Goal: Transaction & Acquisition: Purchase product/service

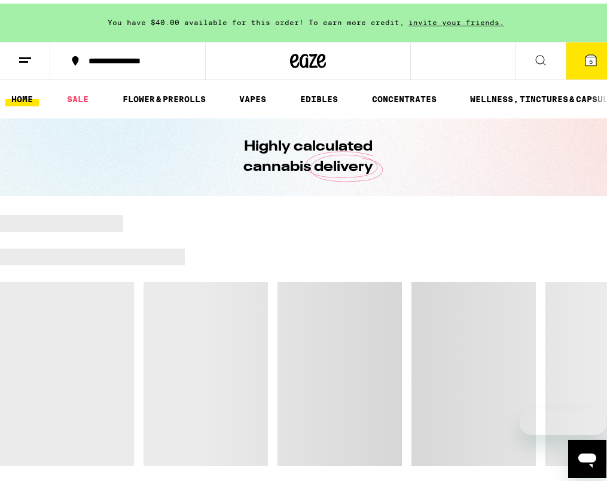
click at [589, 57] on span "5" at bounding box center [591, 57] width 4 height 7
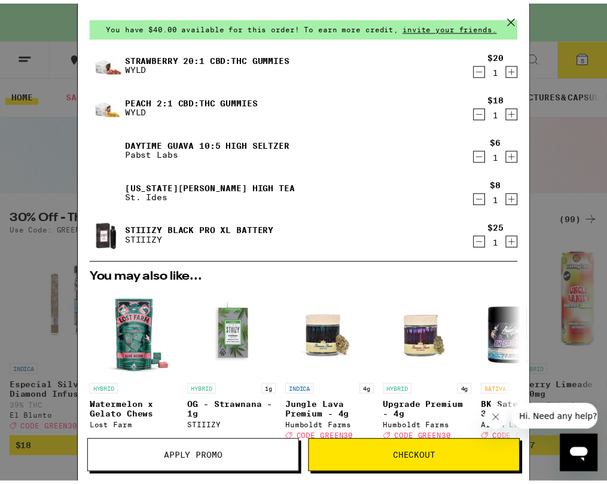
scroll to position [180, 0]
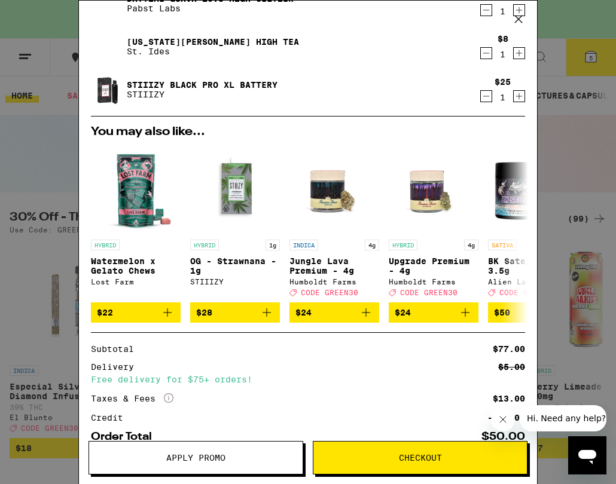
click at [209, 451] on button "Apply Promo" at bounding box center [195, 457] width 215 height 33
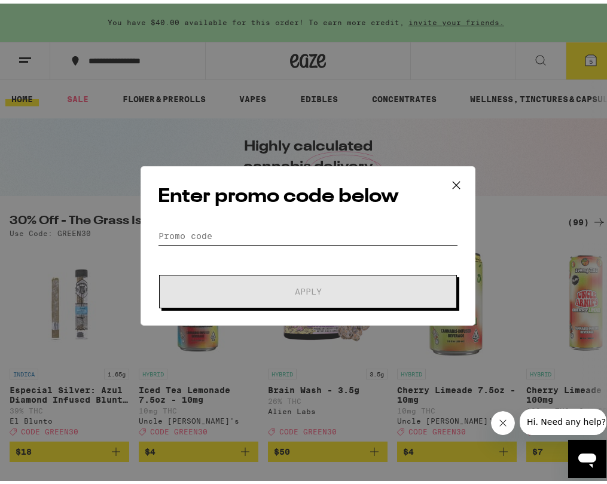
click at [243, 226] on input "Promo Code" at bounding box center [308, 233] width 300 height 18
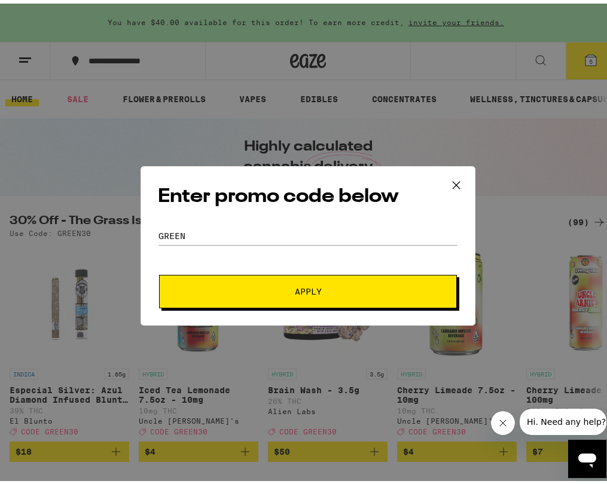
click at [230, 298] on button "Apply" at bounding box center [308, 287] width 298 height 33
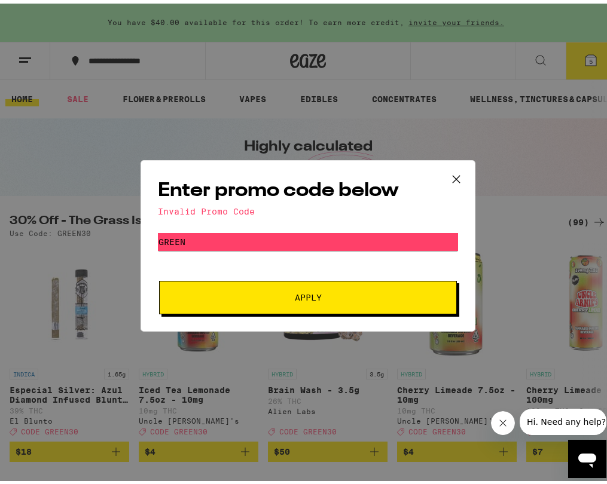
click at [374, 302] on button "Apply" at bounding box center [308, 293] width 298 height 33
click at [398, 247] on input "GREEN" at bounding box center [308, 238] width 300 height 18
type input "GREEN30"
click at [354, 287] on button "Apply" at bounding box center [308, 293] width 298 height 33
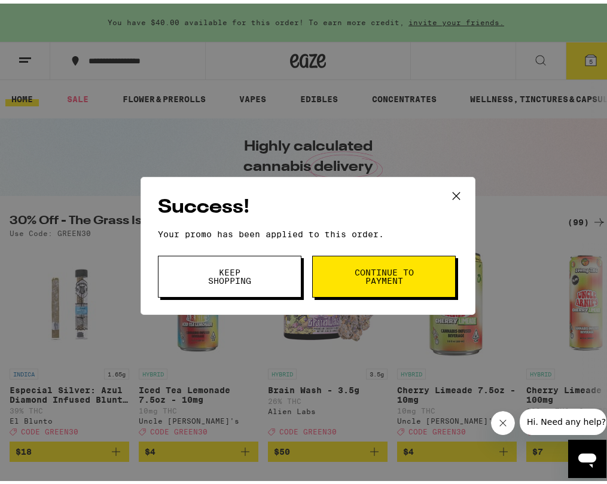
click at [454, 191] on icon at bounding box center [456, 192] width 18 height 18
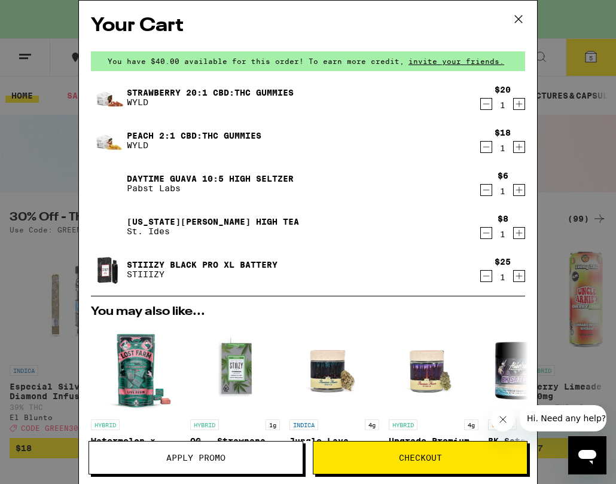
click at [522, 17] on icon at bounding box center [518, 19] width 18 height 18
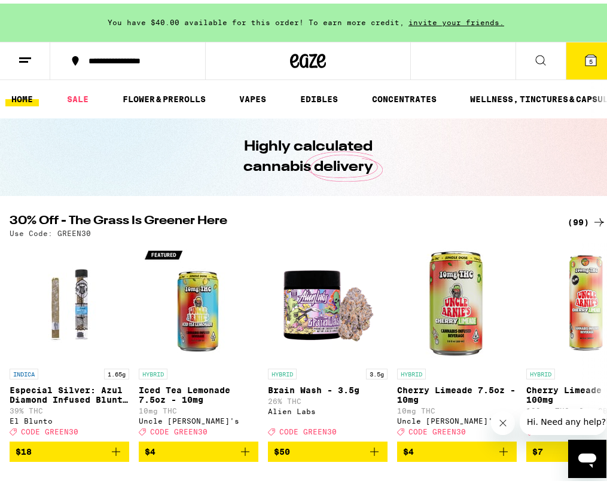
click at [592, 218] on icon at bounding box center [599, 219] width 14 height 14
click at [594, 219] on icon at bounding box center [599, 219] width 10 height 8
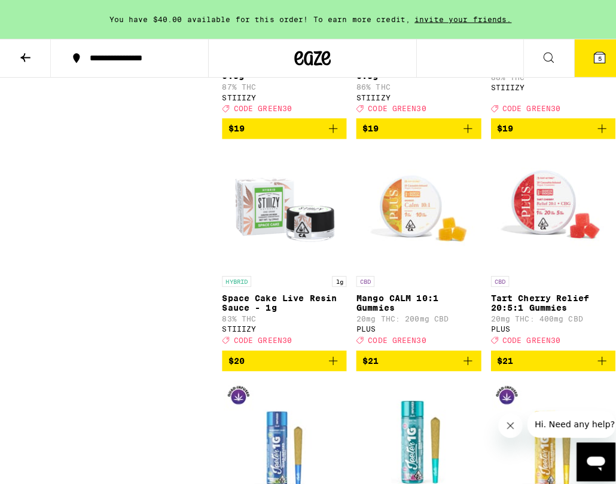
scroll to position [2350, 0]
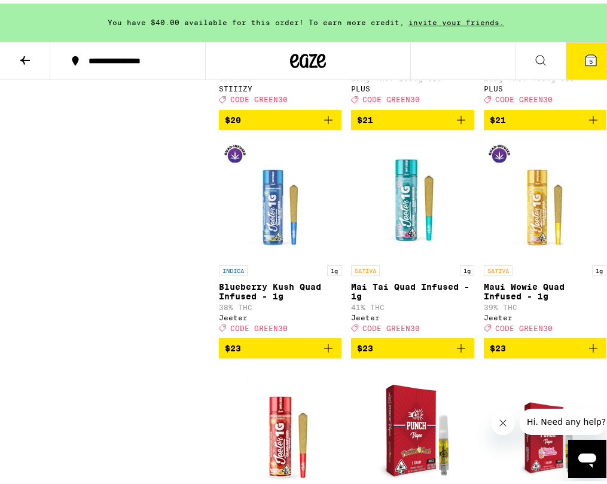
click at [586, 124] on icon "Add to bag" at bounding box center [593, 116] width 14 height 14
click at [575, 69] on button "6" at bounding box center [590, 57] width 50 height 37
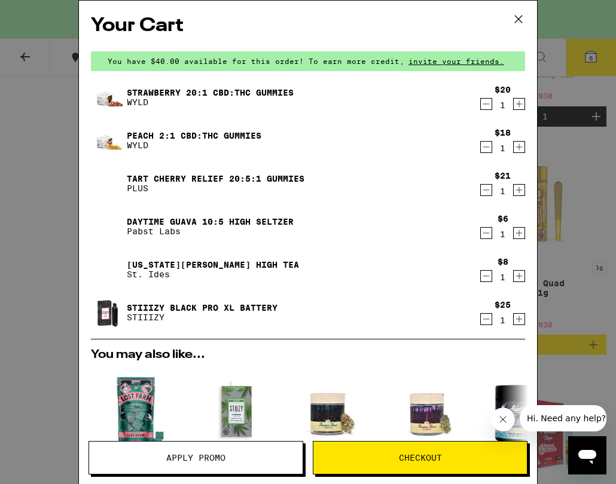
click at [480, 108] on icon "Decrement" at bounding box center [485, 104] width 11 height 14
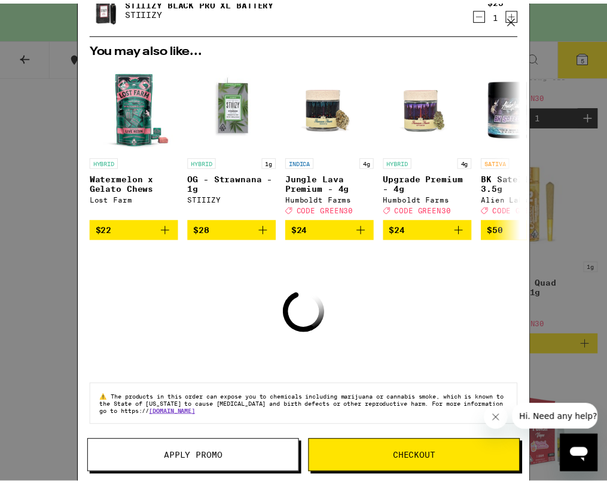
scroll to position [275, 0]
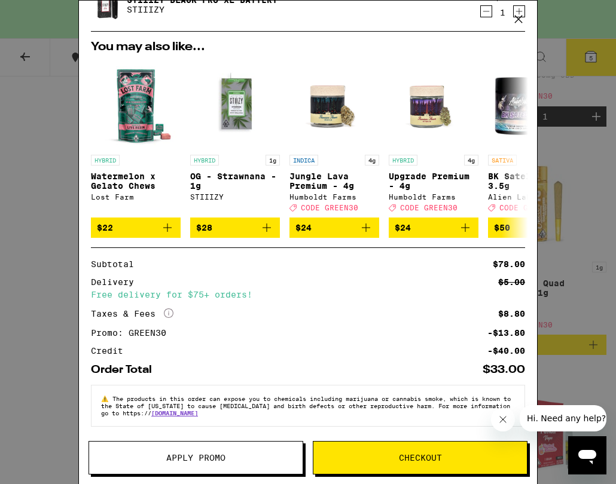
click at [520, 19] on icon at bounding box center [518, 19] width 18 height 18
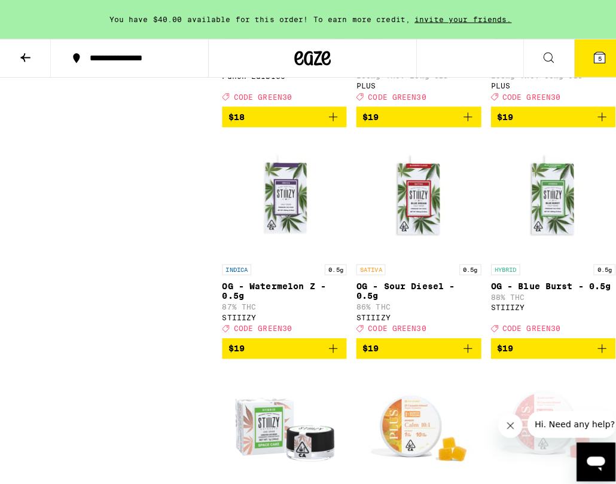
scroll to position [1701, 0]
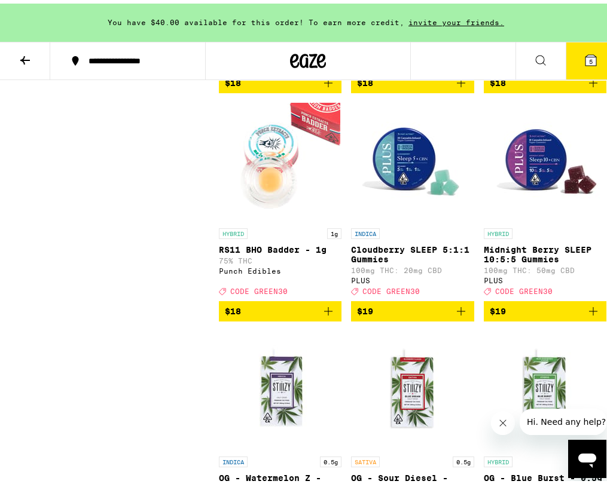
click at [430, 318] on button "$19" at bounding box center [412, 308] width 123 height 20
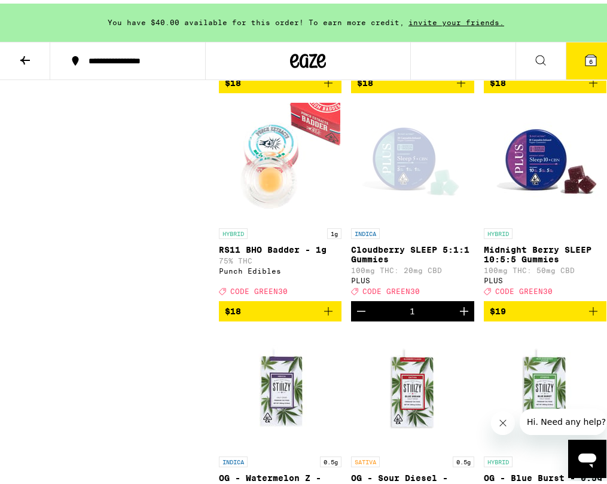
click at [585, 55] on icon at bounding box center [590, 56] width 11 height 11
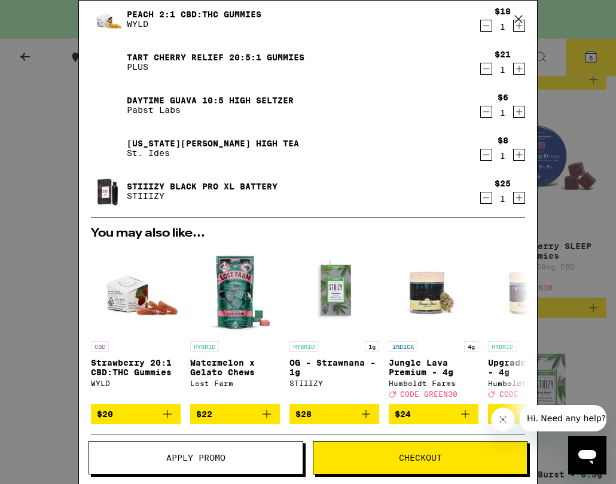
scroll to position [319, 0]
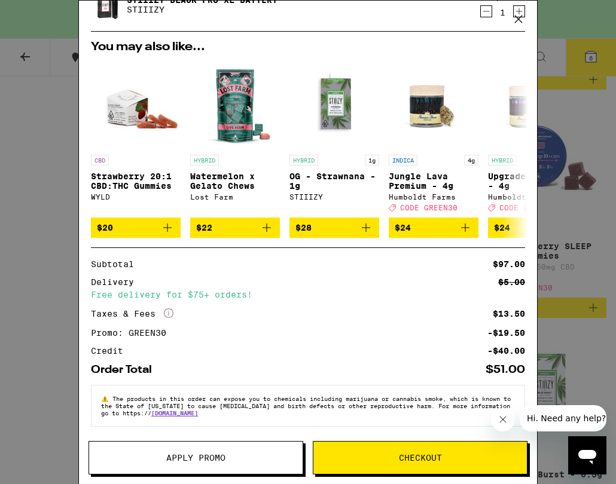
click at [350, 452] on button "Checkout" at bounding box center [420, 457] width 215 height 33
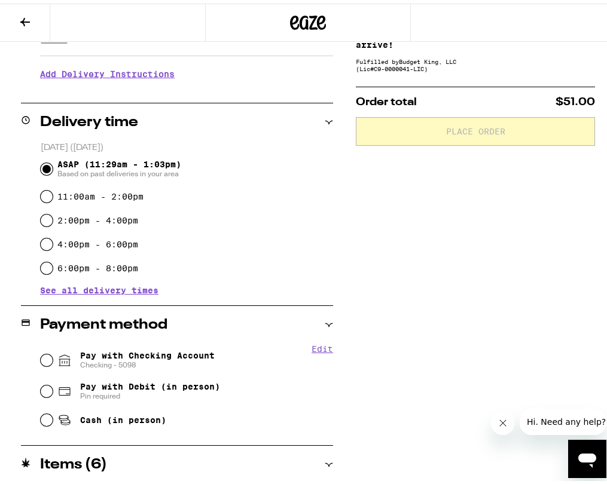
scroll to position [378, 0]
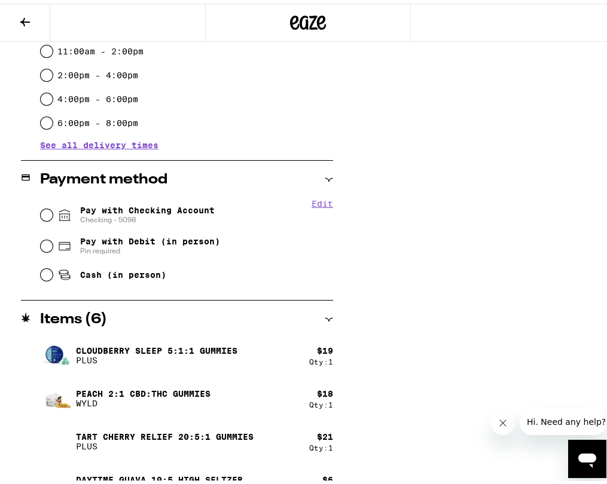
click at [103, 215] on span "Checking - 5098" at bounding box center [147, 217] width 134 height 10
click at [53, 215] on input "Pay with Checking Account Checking - 5098" at bounding box center [47, 212] width 12 height 12
radio input "true"
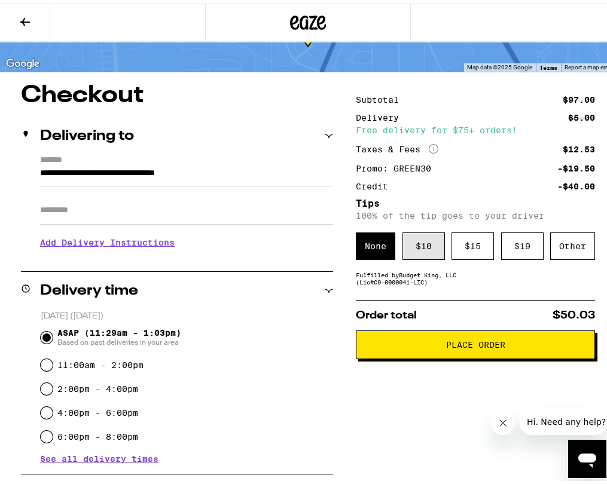
scroll to position [0, 0]
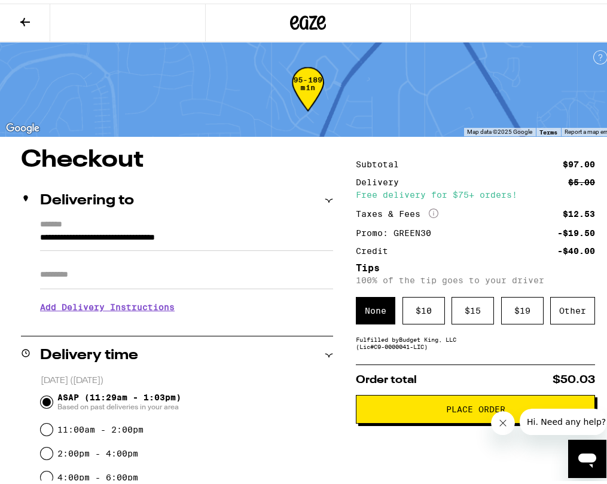
click at [412, 415] on button "Place Order" at bounding box center [475, 405] width 239 height 29
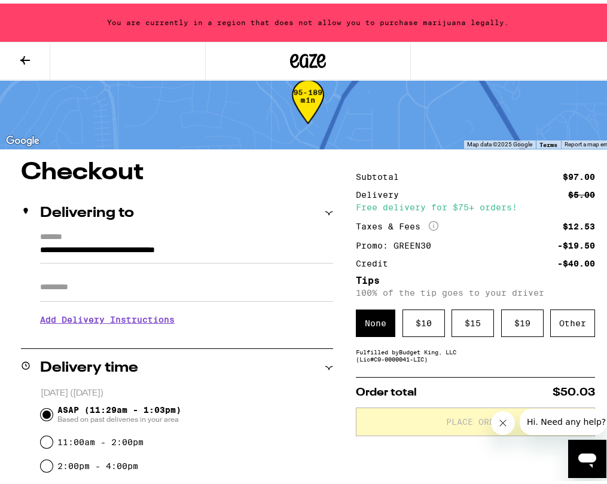
scroll to position [33, 0]
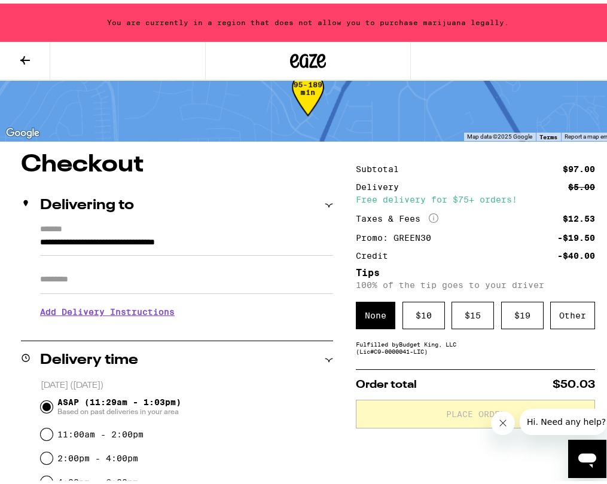
click at [510, 423] on button "Close message from company" at bounding box center [503, 423] width 24 height 24
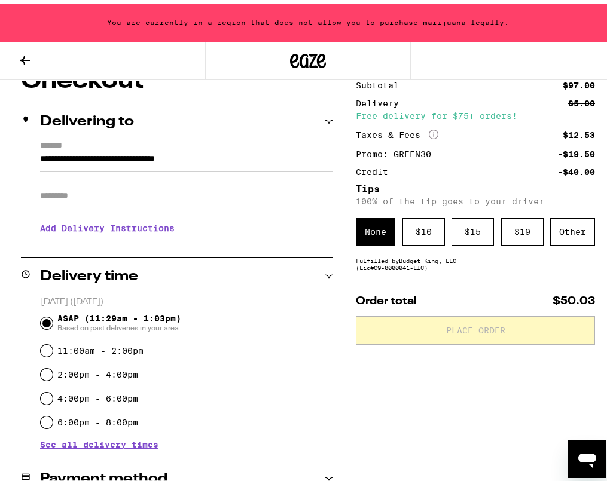
scroll to position [125, 0]
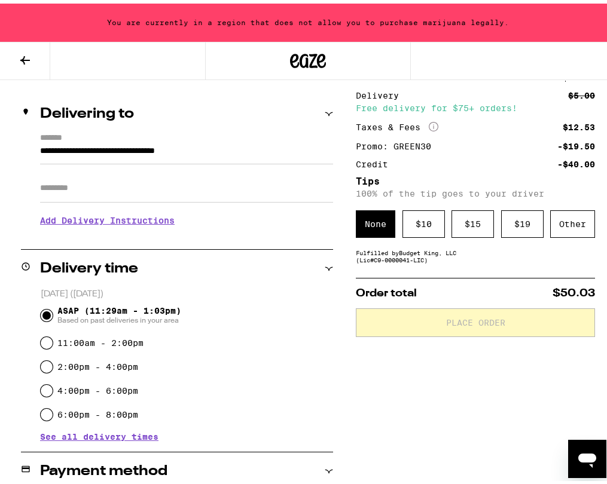
click at [578, 448] on icon "Open messaging window" at bounding box center [587, 459] width 22 height 22
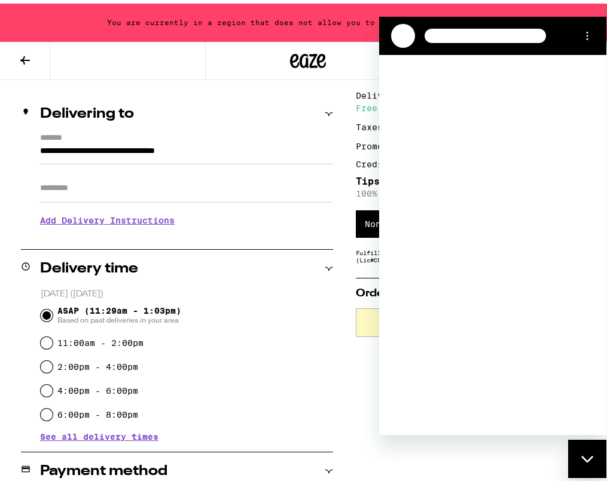
scroll to position [0, 0]
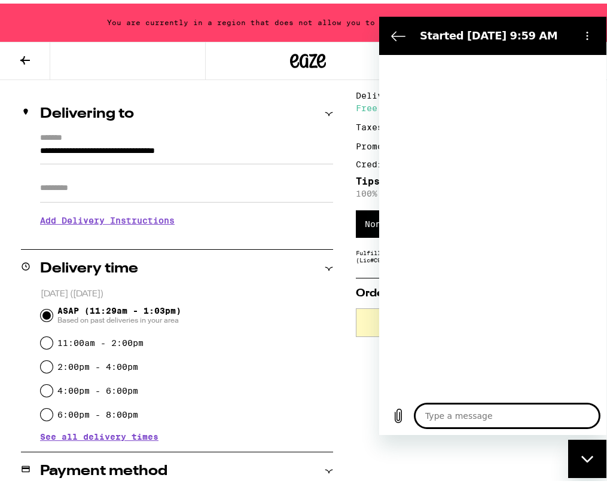
type textarea "x"
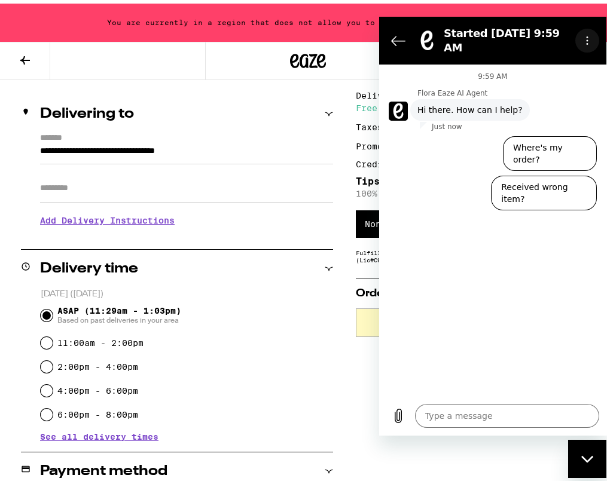
click at [586, 32] on button "Options menu" at bounding box center [587, 40] width 24 height 24
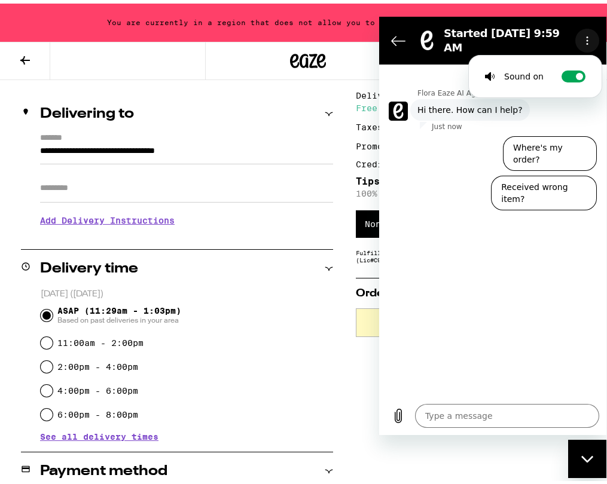
click at [586, 32] on button "Options menu" at bounding box center [587, 40] width 24 height 24
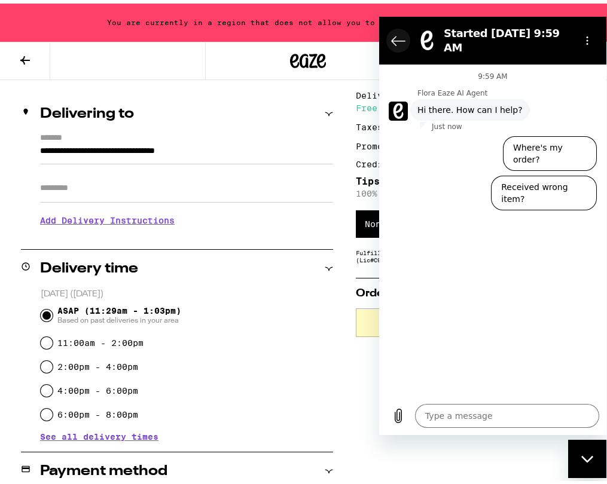
click at [402, 38] on icon "Back to the conversation list" at bounding box center [398, 40] width 14 height 14
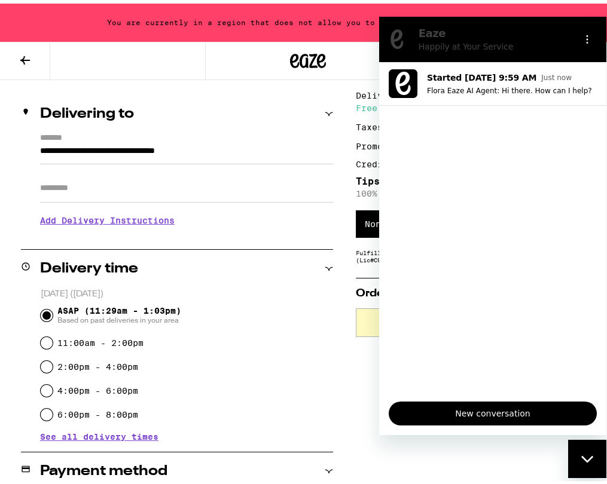
click at [586, 445] on div "Close messaging window" at bounding box center [587, 458] width 36 height 36
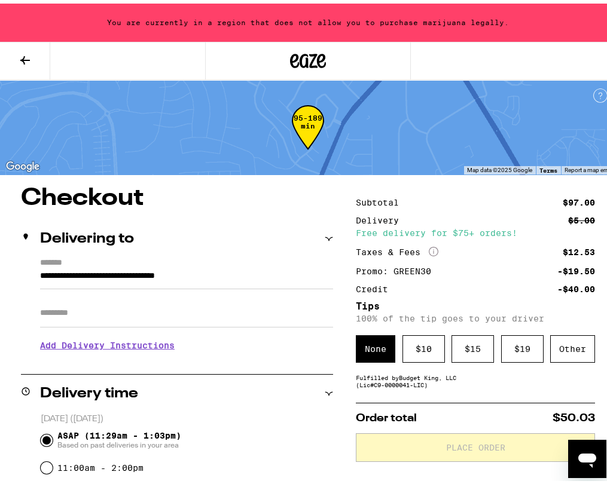
click at [237, 281] on input "**********" at bounding box center [186, 275] width 293 height 20
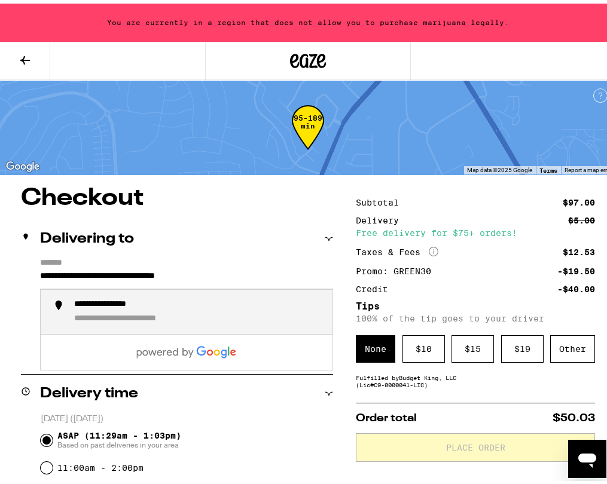
drag, startPoint x: 247, startPoint y: 279, endPoint x: 37, endPoint y: 265, distance: 210.3
click at [40, 265] on input "**********" at bounding box center [186, 275] width 293 height 20
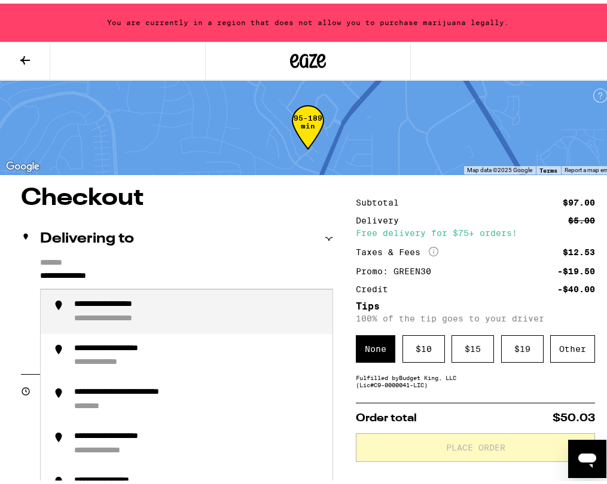
click at [209, 310] on div "**********" at bounding box center [198, 308] width 249 height 25
type input "**********"
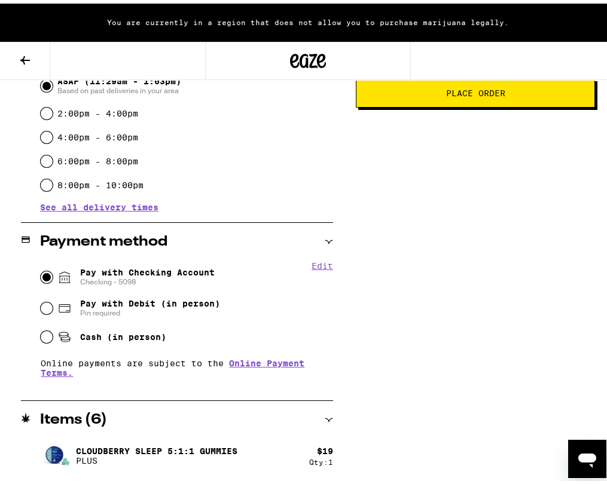
scroll to position [512, 0]
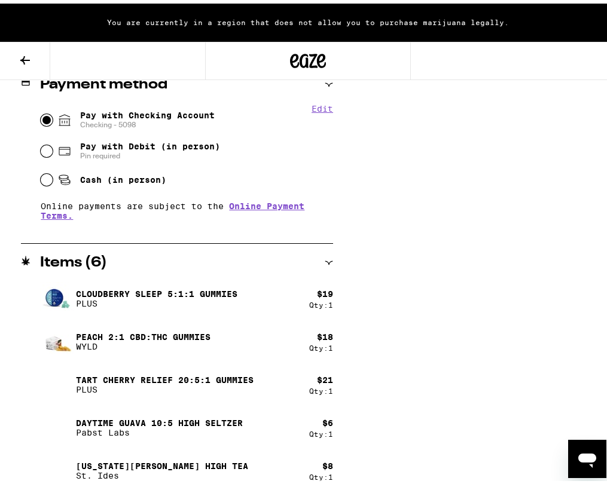
click at [112, 148] on span "Pay with Debit (in person)" at bounding box center [150, 143] width 140 height 10
click at [53, 148] on input "Pay with Debit (in person) Pin required" at bounding box center [47, 148] width 12 height 12
radio input "true"
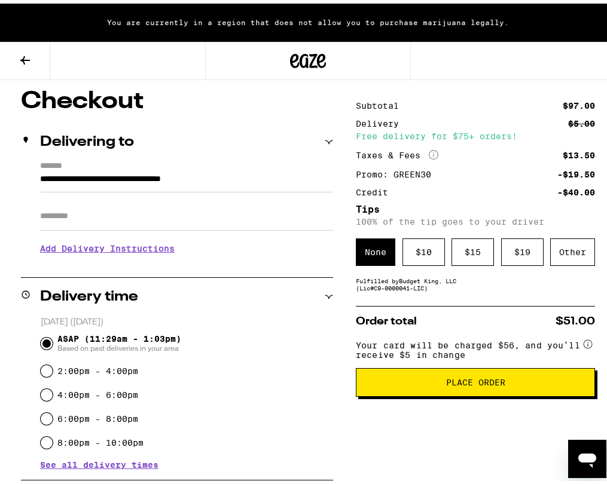
scroll to position [207, 0]
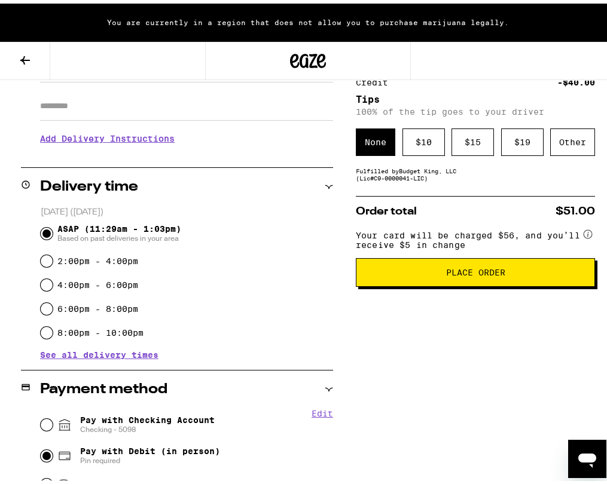
click at [165, 414] on span "Pay with Checking Account Checking - 5098" at bounding box center [147, 421] width 134 height 19
click at [53, 415] on input "Pay with Checking Account Checking - 5098" at bounding box center [47, 421] width 12 height 12
radio input "true"
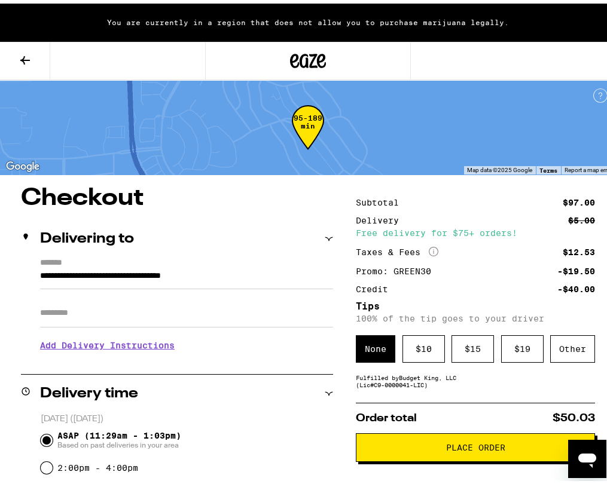
scroll to position [48, 0]
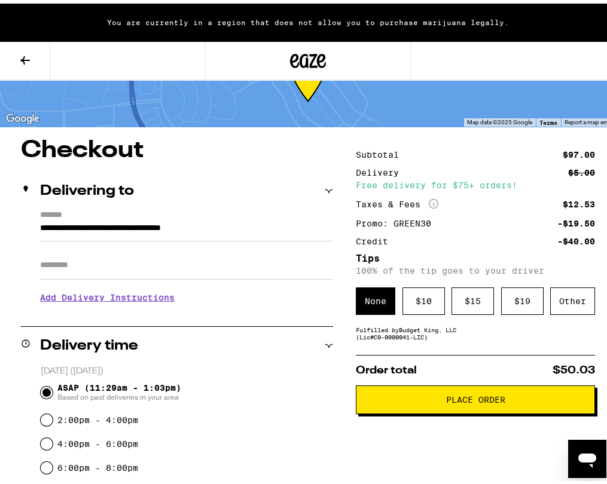
click at [429, 396] on span "Place Order" at bounding box center [475, 396] width 219 height 8
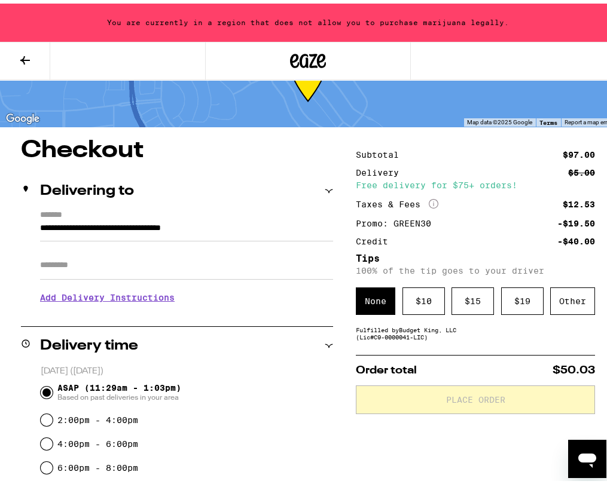
click at [231, 224] on input "**********" at bounding box center [186, 228] width 293 height 20
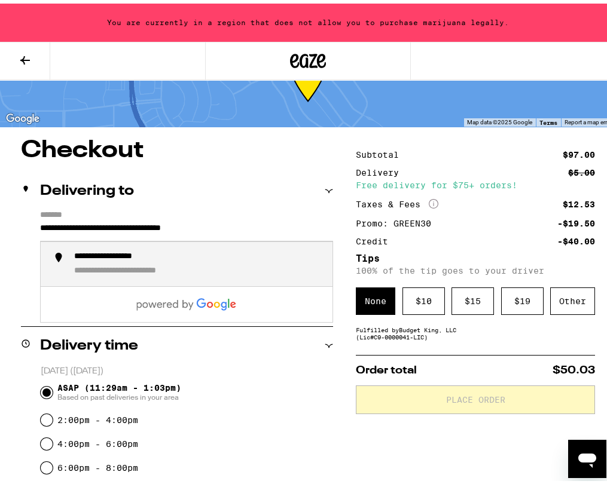
drag, startPoint x: 275, startPoint y: 224, endPoint x: -50, endPoint y: 238, distance: 325.4
click at [0, 238] on html "**********" at bounding box center [308, 476] width 616 height 1049
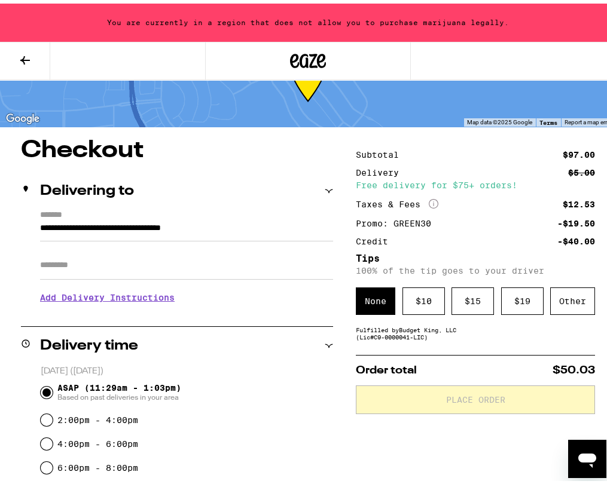
click at [32, 225] on div "**********" at bounding box center [177, 258] width 312 height 103
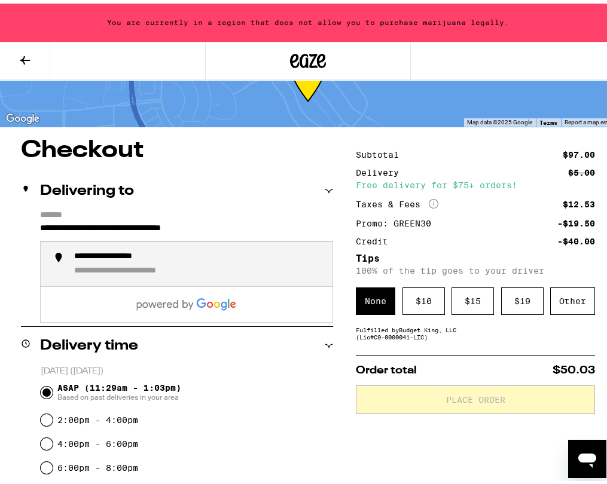
drag, startPoint x: 38, startPoint y: 224, endPoint x: 312, endPoint y: 225, distance: 274.3
click at [312, 225] on input "**********" at bounding box center [186, 228] width 293 height 20
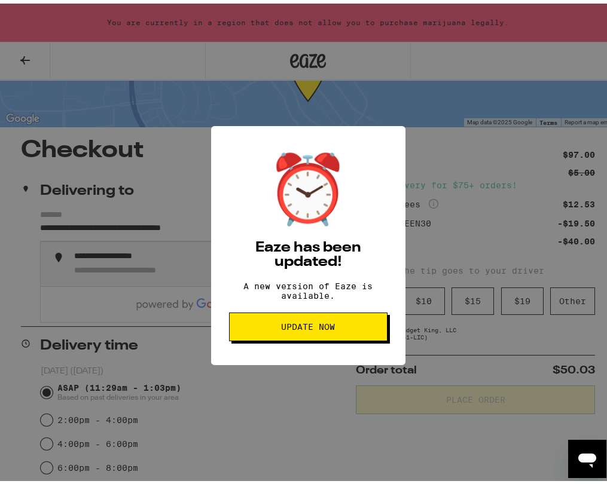
click at [346, 327] on span "Update Now" at bounding box center [308, 323] width 138 height 8
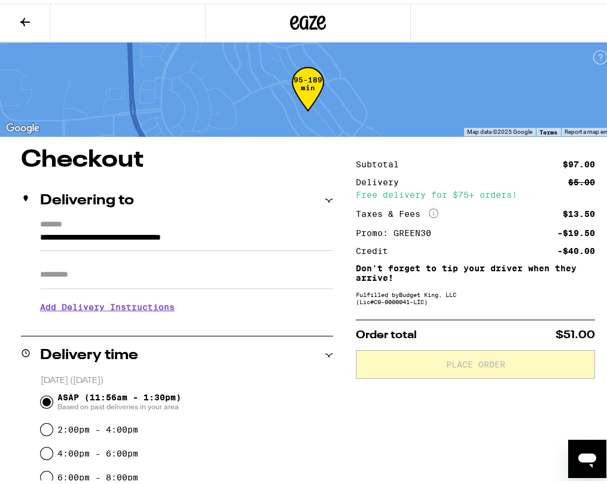
click at [244, 222] on label "*******" at bounding box center [186, 221] width 293 height 11
click at [244, 227] on input "**********" at bounding box center [186, 237] width 293 height 20
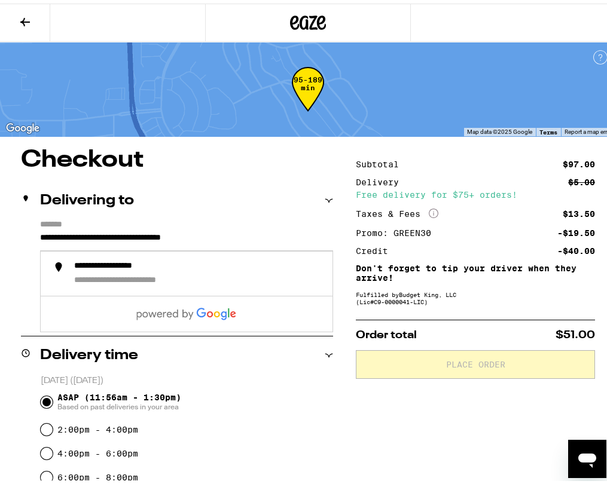
drag, startPoint x: 254, startPoint y: 228, endPoint x: 264, endPoint y: 230, distance: 10.4
click at [264, 230] on input "**********" at bounding box center [186, 237] width 293 height 20
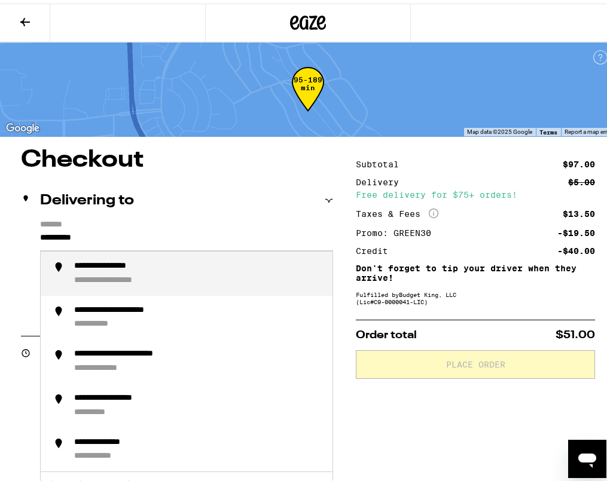
click at [259, 268] on div "**********" at bounding box center [198, 270] width 249 height 25
type input "**********"
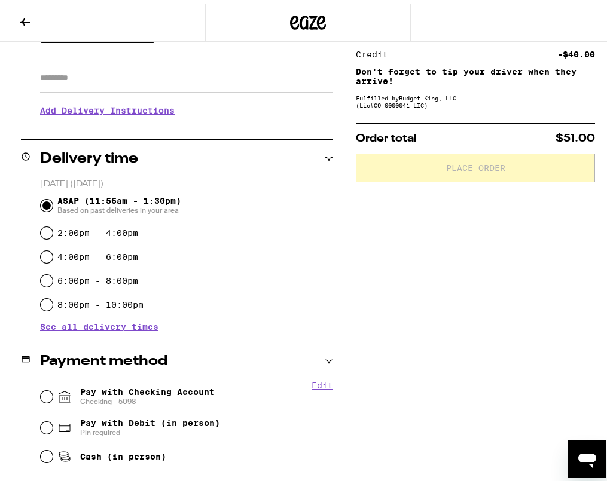
scroll to position [212, 0]
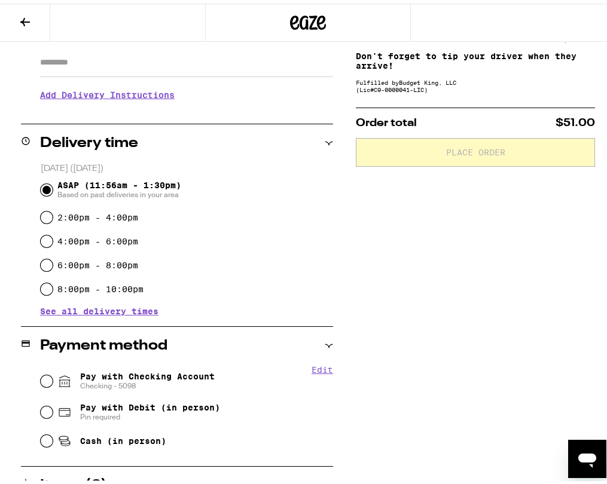
click at [166, 381] on span "Checking - 5098" at bounding box center [147, 383] width 134 height 10
click at [53, 381] on input "Pay with Checking Account Checking - 5098" at bounding box center [47, 378] width 12 height 12
radio input "true"
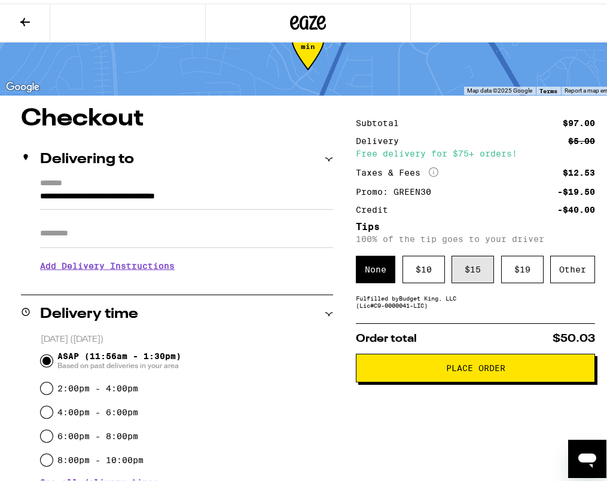
scroll to position [48, 0]
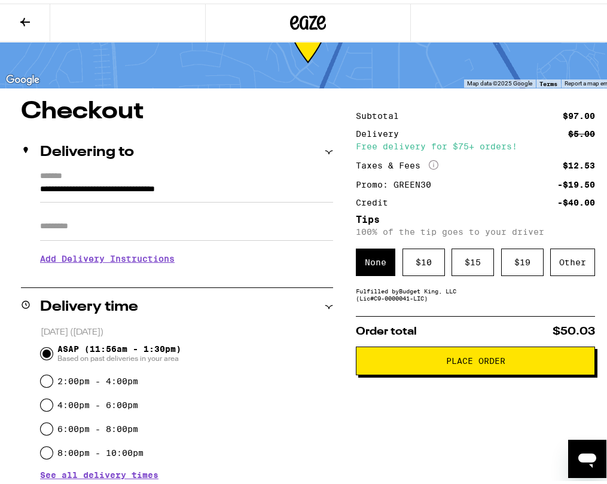
click at [467, 356] on span "Place Order" at bounding box center [475, 357] width 59 height 8
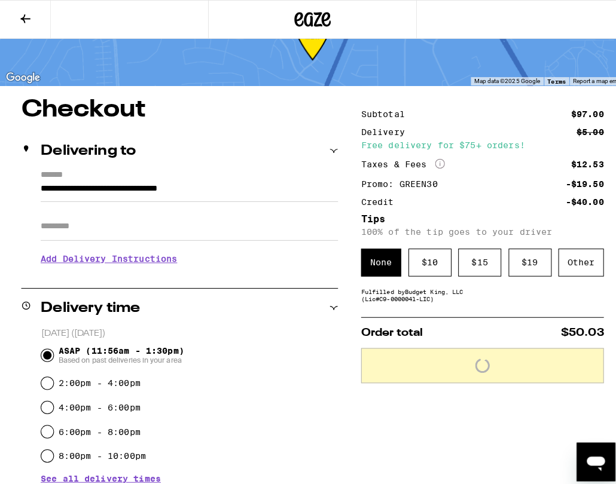
scroll to position [87, 0]
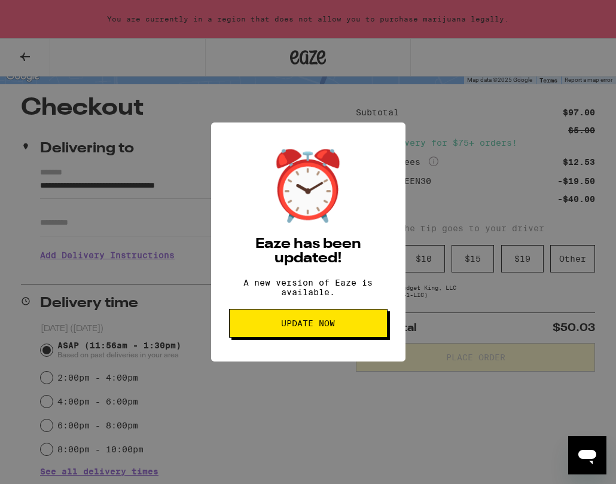
click at [317, 317] on button "Update Now" at bounding box center [308, 323] width 158 height 29
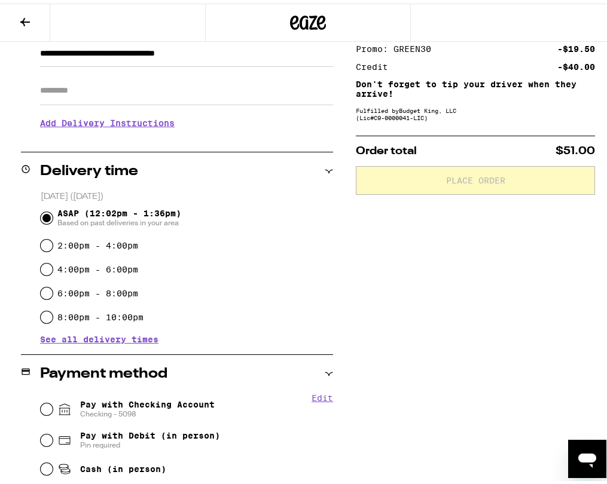
scroll to position [192, 0]
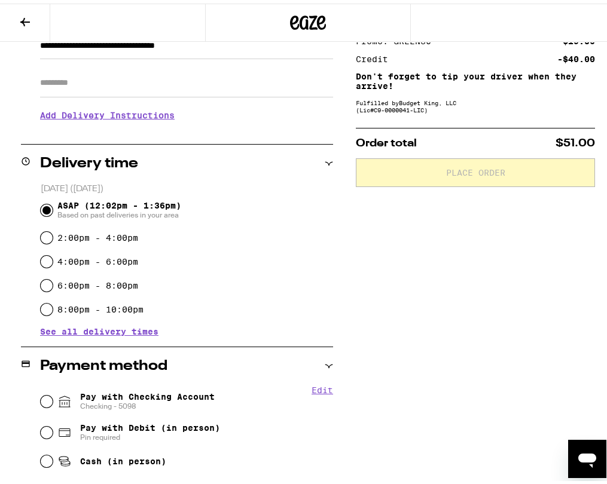
click at [170, 392] on span "Pay with Checking Account Checking - 5098" at bounding box center [147, 397] width 134 height 19
click at [53, 392] on input "Pay with Checking Account Checking - 5098" at bounding box center [47, 398] width 12 height 12
radio input "true"
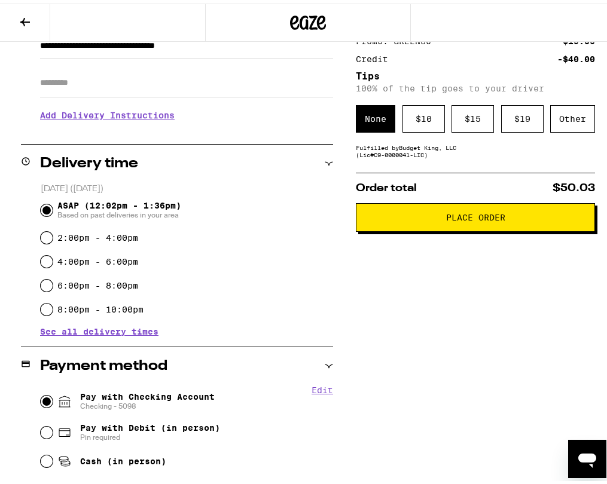
click at [451, 215] on span "Place Order" at bounding box center [475, 214] width 59 height 8
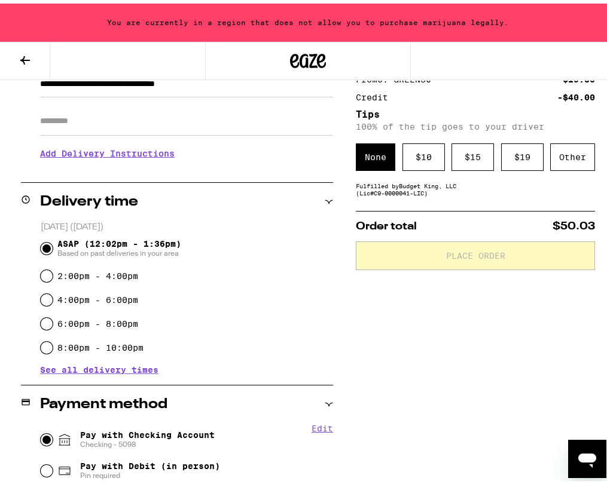
scroll to position [230, 0]
